Goal: Transaction & Acquisition: Purchase product/service

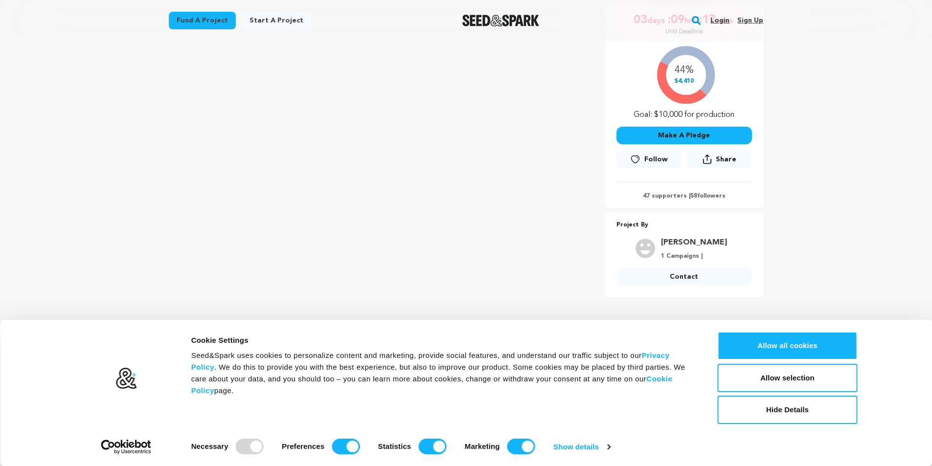
scroll to position [98, 0]
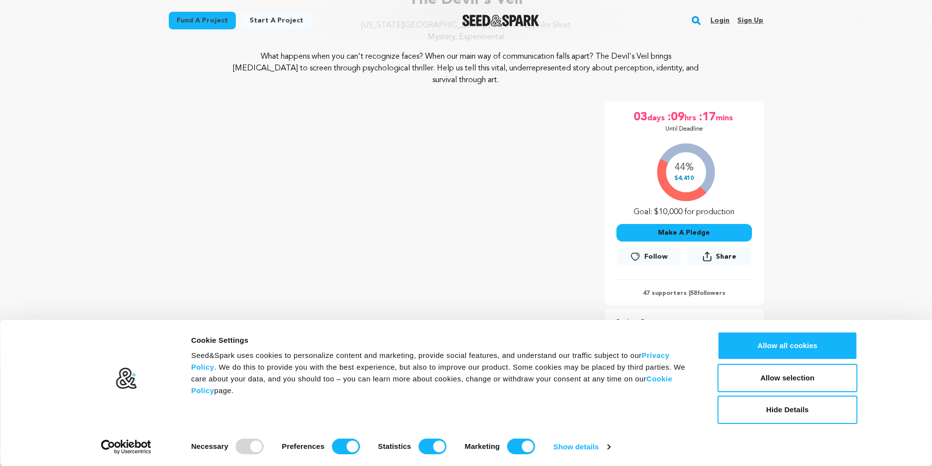
click at [651, 231] on button "Make A Pledge" at bounding box center [685, 233] width 136 height 18
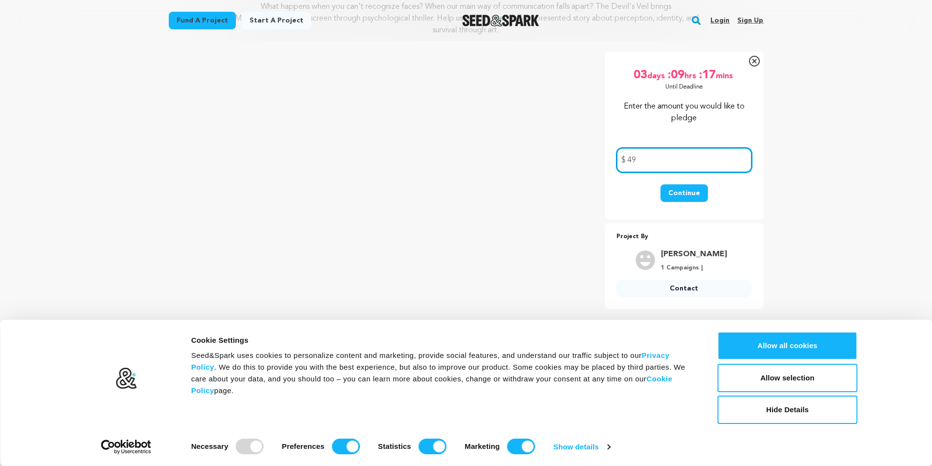
scroll to position [147, 0]
type input "4"
type input "50"
click at [685, 195] on button "Continue" at bounding box center [684, 194] width 47 height 18
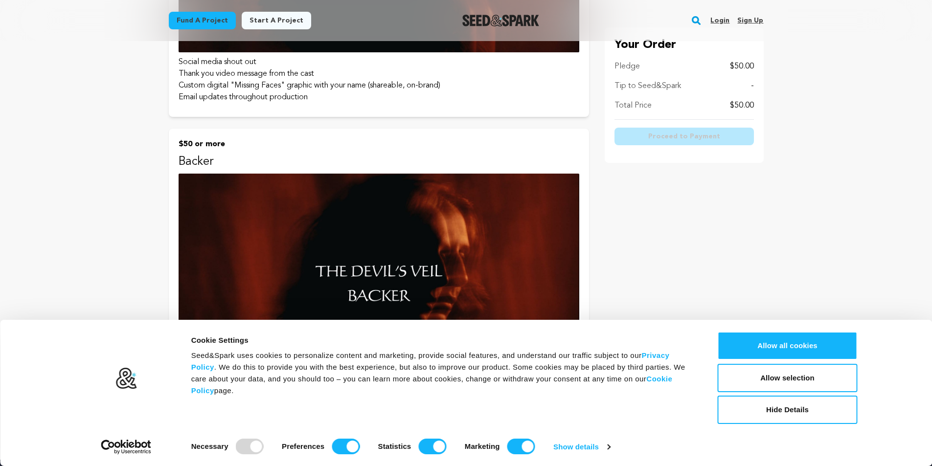
click at [369, 162] on p "Backer" at bounding box center [379, 162] width 401 height 16
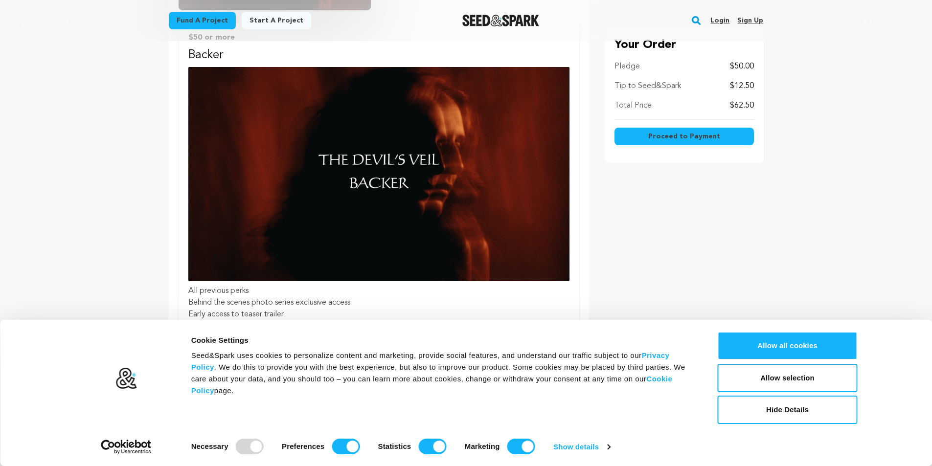
scroll to position [489, 0]
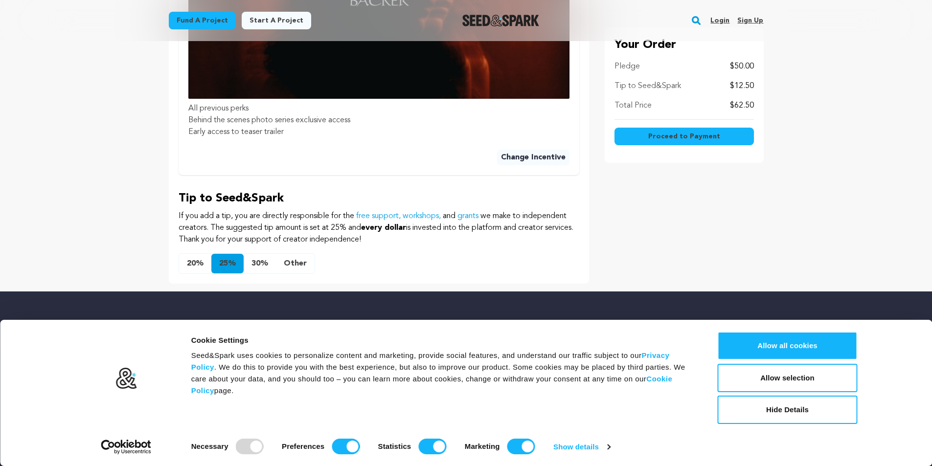
click at [286, 262] on button "Other" at bounding box center [295, 264] width 39 height 20
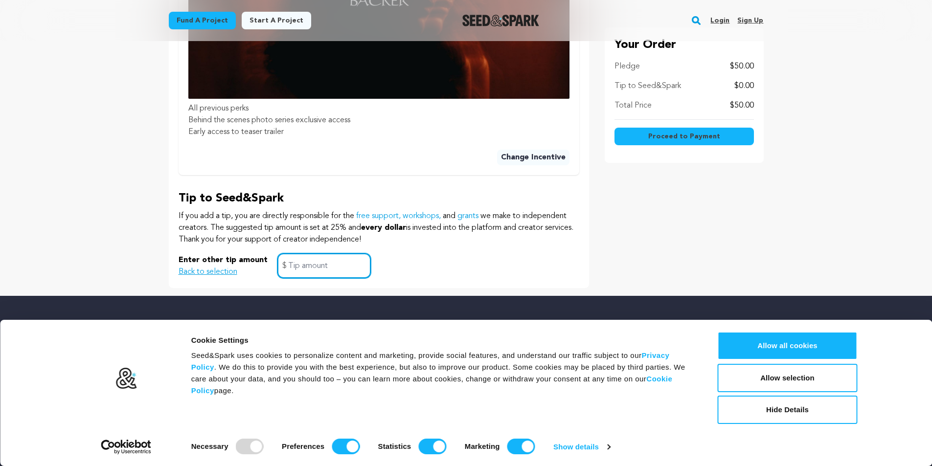
click at [312, 263] on input "text" at bounding box center [323, 265] width 93 height 25
type input "0"
click button "$25 or more Witness Social media shout out Thank you video message from the cas…" at bounding box center [0, 0] width 0 height 0
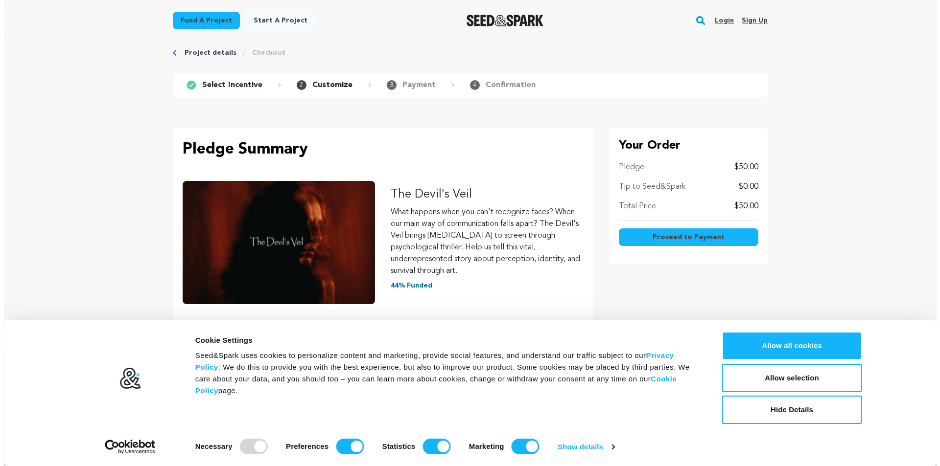
scroll to position [0, 0]
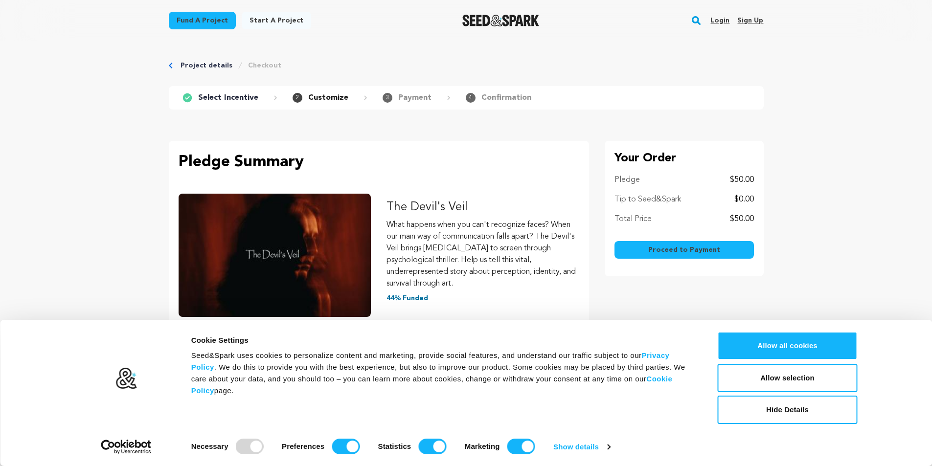
click at [654, 247] on span "Proceed to Payment" at bounding box center [684, 250] width 72 height 10
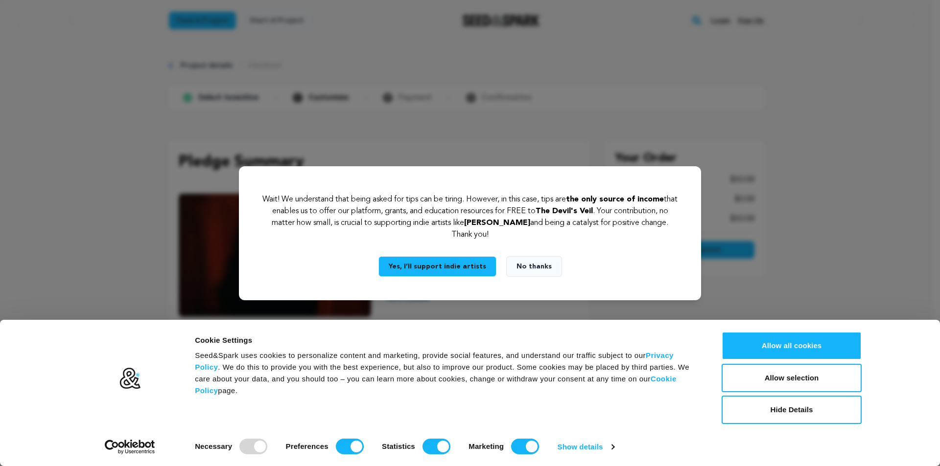
click at [528, 266] on button "No thanks" at bounding box center [534, 266] width 56 height 21
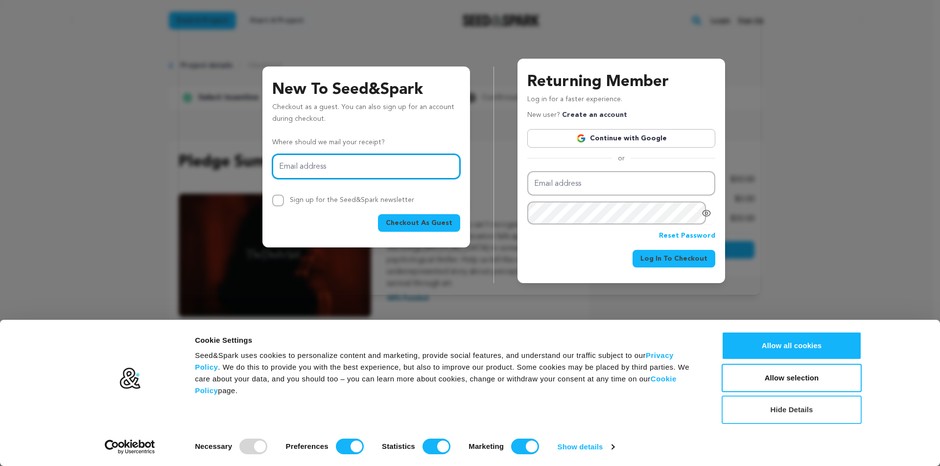
click at [799, 406] on button "Hide Details" at bounding box center [791, 410] width 140 height 28
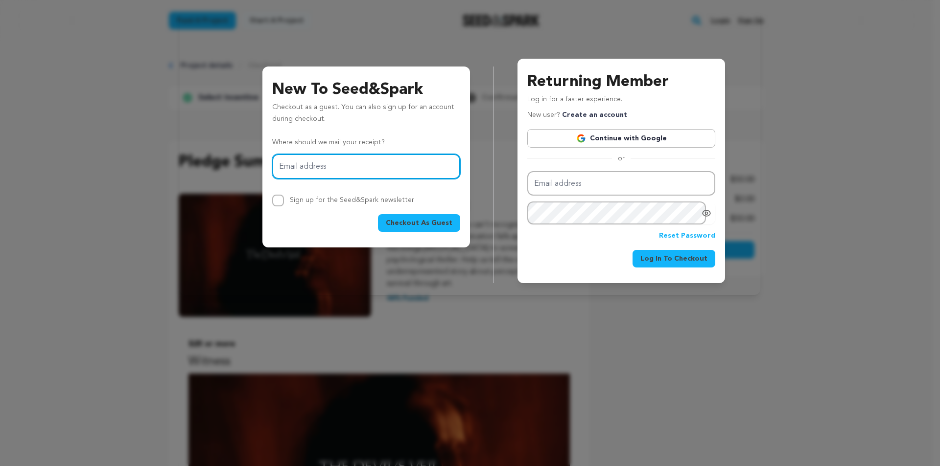
click at [410, 168] on input "Email address" at bounding box center [366, 166] width 188 height 25
type input "maxjborchardt@gmail.com"
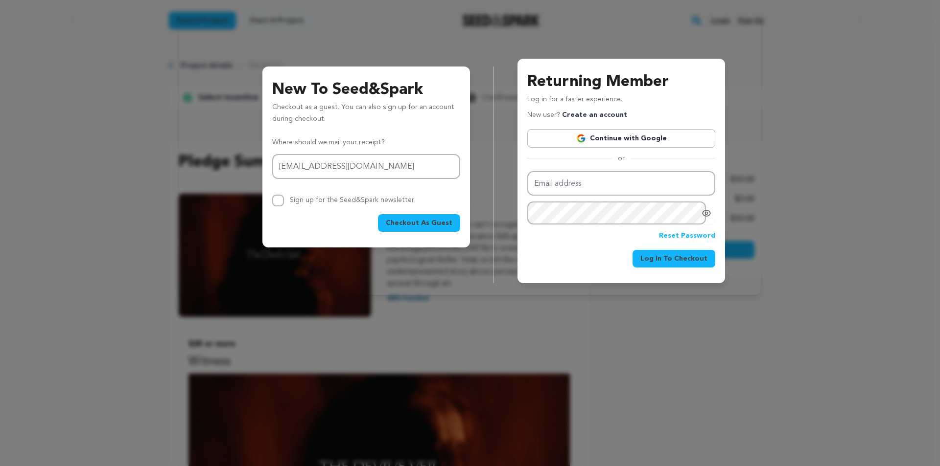
click at [433, 225] on span "Checkout As Guest" at bounding box center [419, 223] width 67 height 10
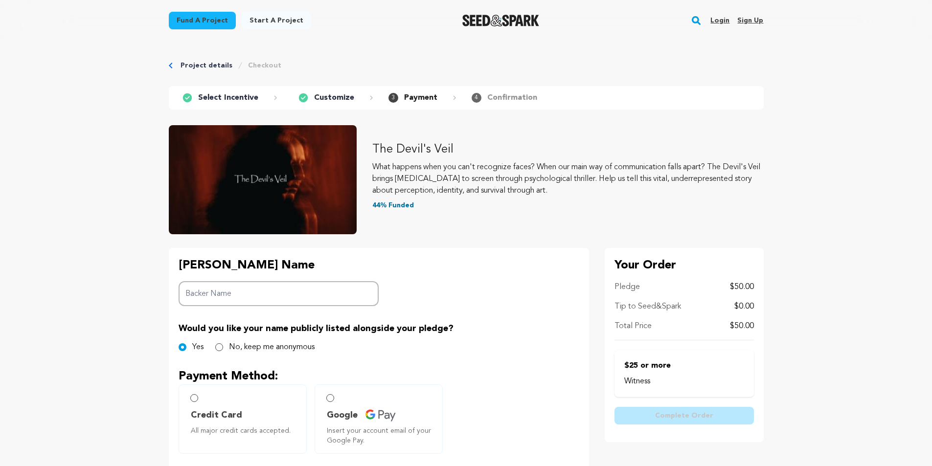
click at [302, 288] on input "Backer Name" at bounding box center [279, 293] width 201 height 25
type input "Max Borchardt"
click at [429, 308] on div "Backer's Name Backer Name Max Borchardt Would you like your name publicly liste…" at bounding box center [379, 439] width 420 height 383
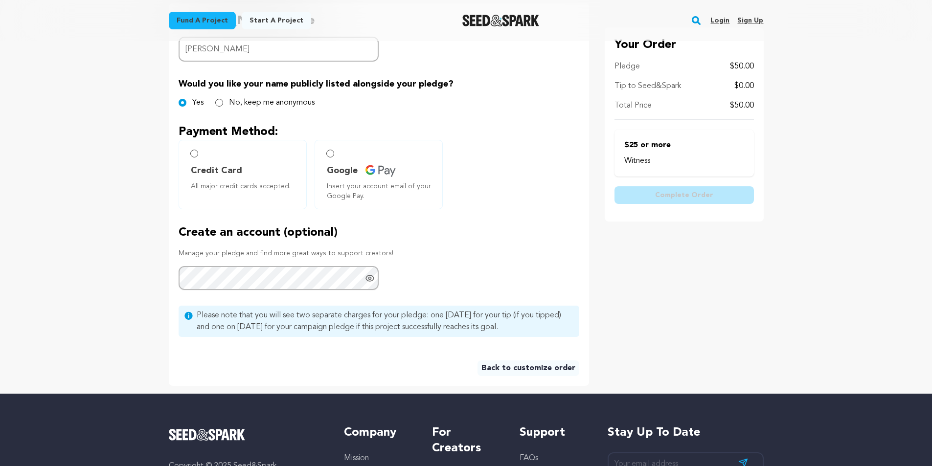
click at [209, 166] on span "Credit Card" at bounding box center [216, 171] width 51 height 14
radio input "true"
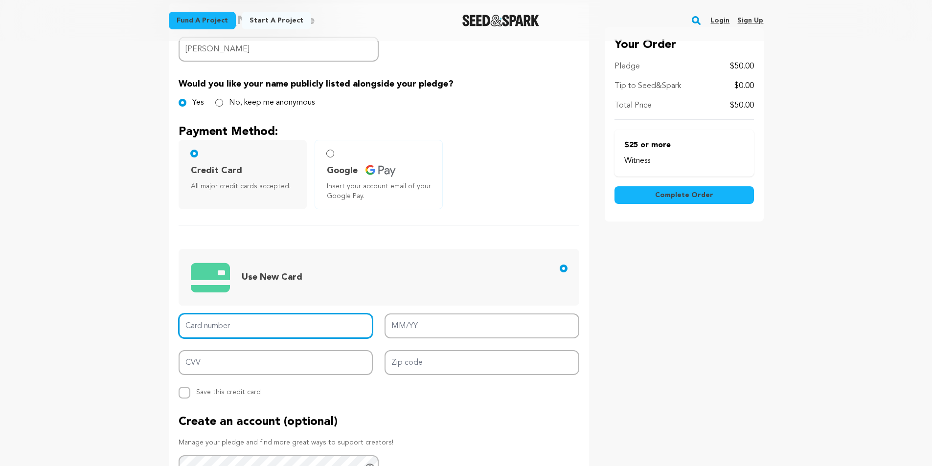
click at [275, 320] on input "Card number" at bounding box center [276, 326] width 195 height 25
type input "5178 0593 0175 5881"
type input "02/26"
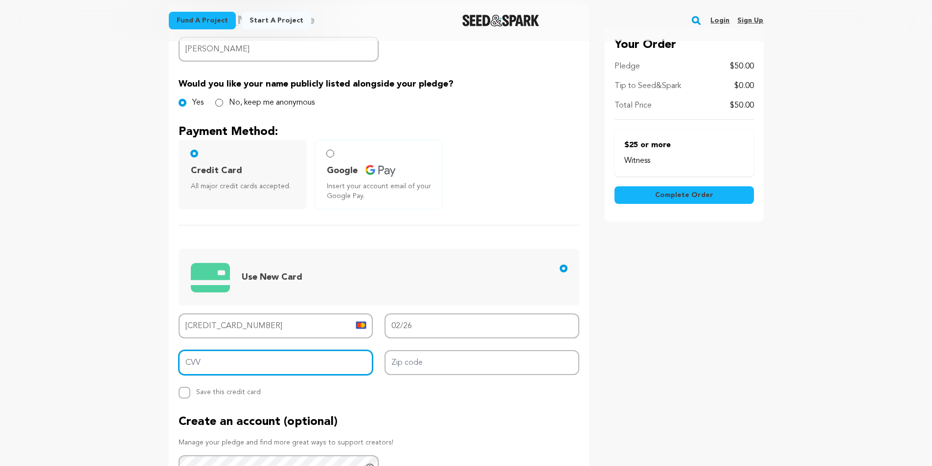
click at [275, 370] on input "CVV" at bounding box center [276, 362] width 195 height 25
type input "759"
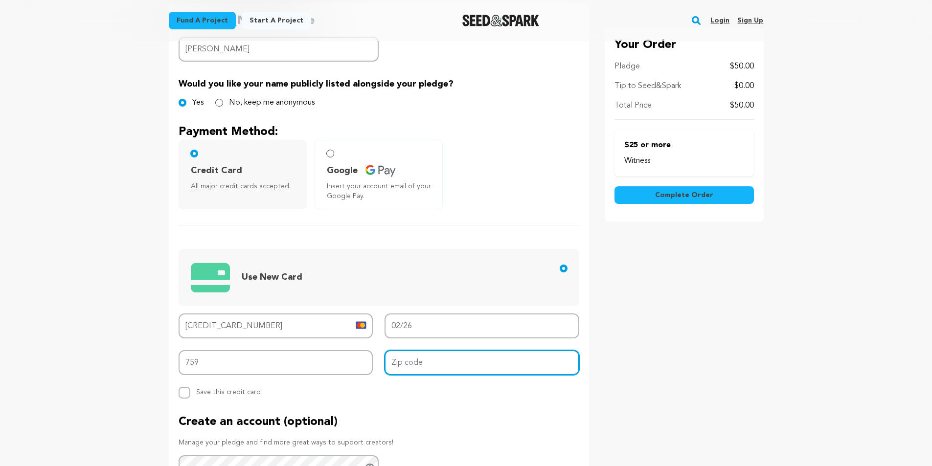
click at [402, 362] on input "Zip code" at bounding box center [482, 362] width 195 height 25
type input "10034"
click at [340, 400] on div "Backer's Name Backer Name Max Borchardt Would you like your name publicly liste…" at bounding box center [379, 289] width 420 height 572
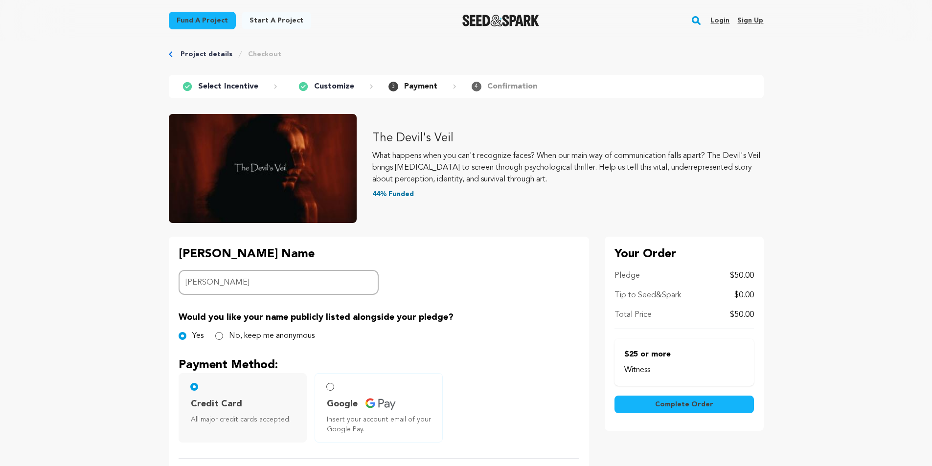
scroll to position [0, 0]
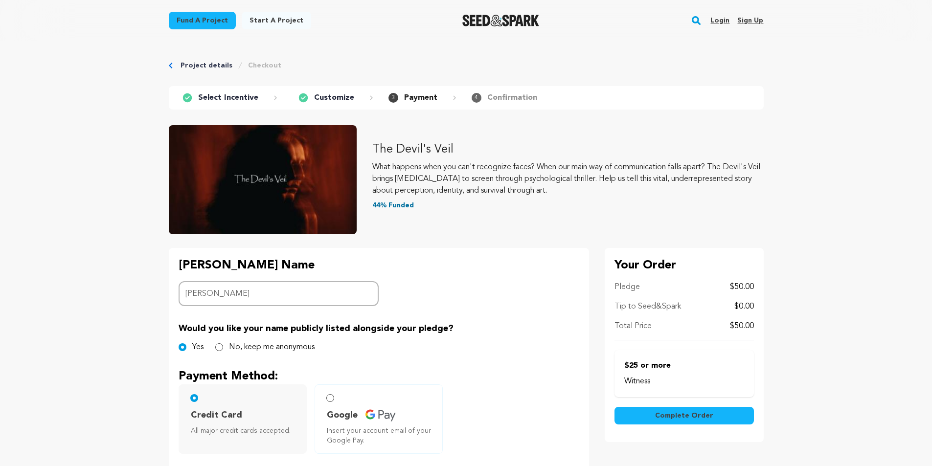
click at [229, 102] on p "Select Incentive" at bounding box center [228, 98] width 60 height 12
click at [232, 95] on p "Select Incentive" at bounding box center [228, 98] width 60 height 12
click at [186, 101] on icon at bounding box center [187, 97] width 9 height 9
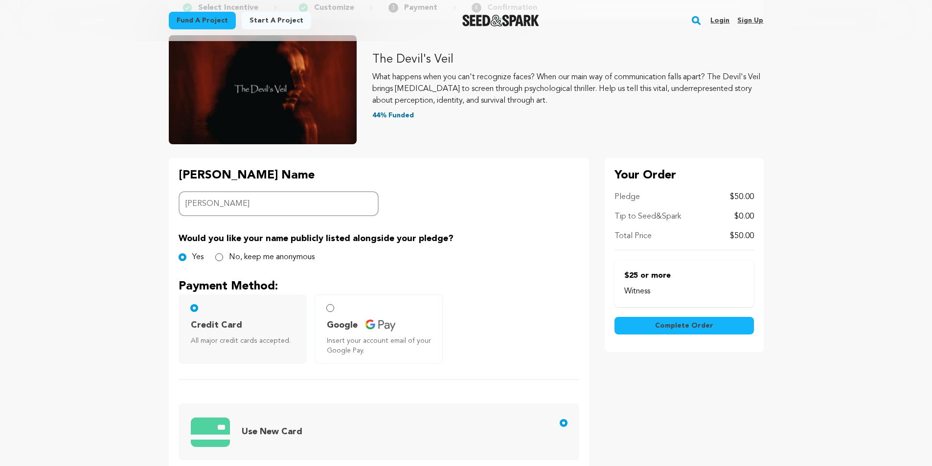
scroll to position [98, 0]
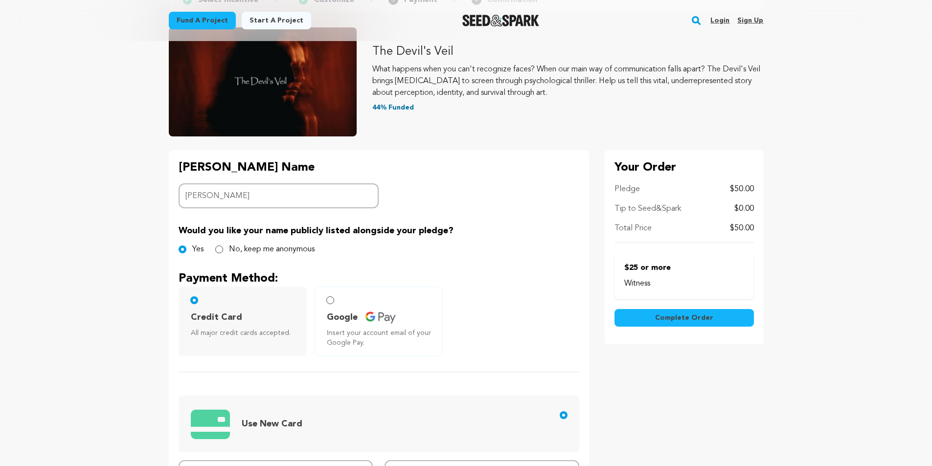
click at [670, 322] on span "Complete Order" at bounding box center [684, 318] width 58 height 10
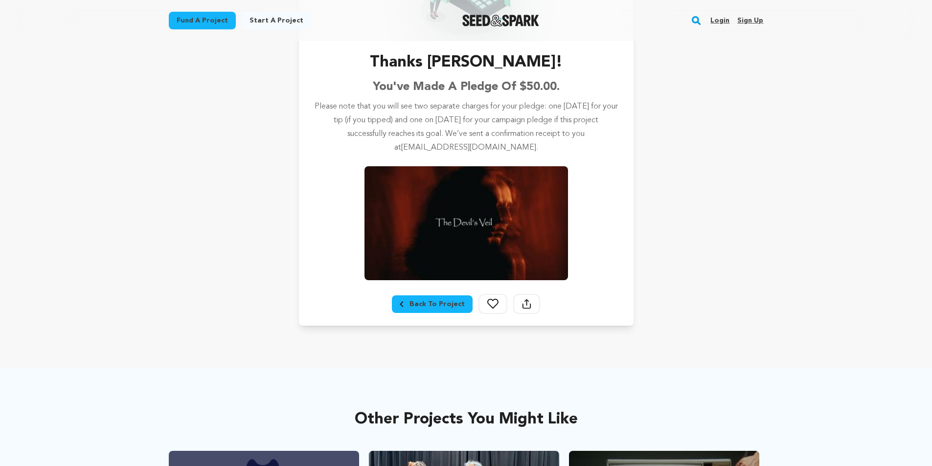
scroll to position [147, 0]
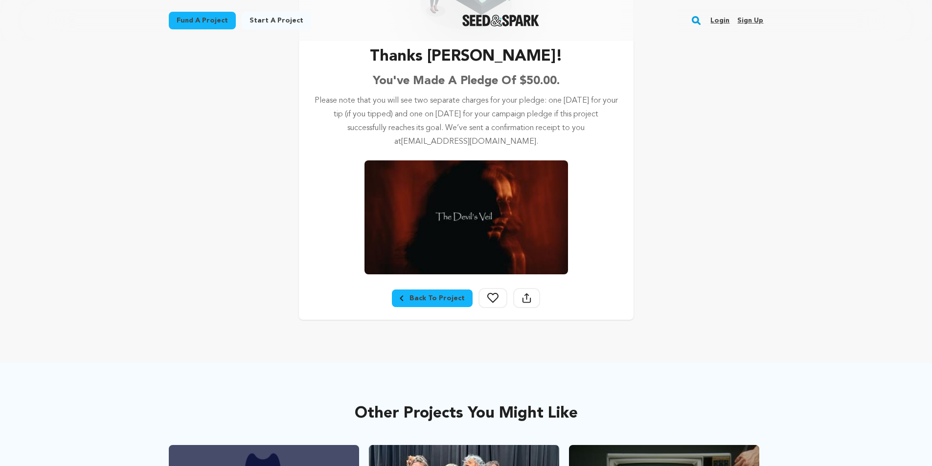
click at [442, 299] on div "Back To Project" at bounding box center [432, 299] width 65 height 10
